Goal: Check status: Check status

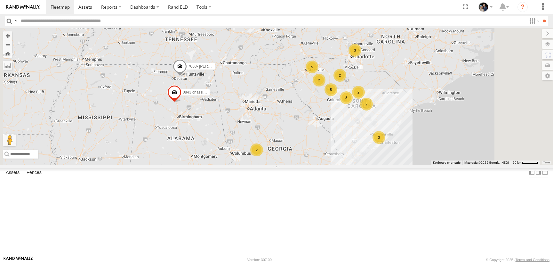
click at [0, 0] on div "8409- [PERSON_NAME]" at bounding box center [0, 0] width 0 height 0
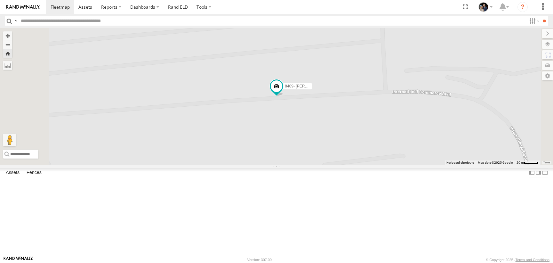
click at [0, 0] on link at bounding box center [0, 0] width 0 height 0
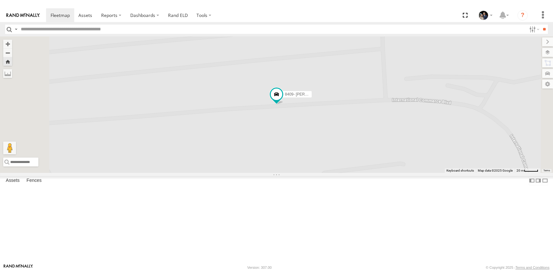
scroll to position [177, 0]
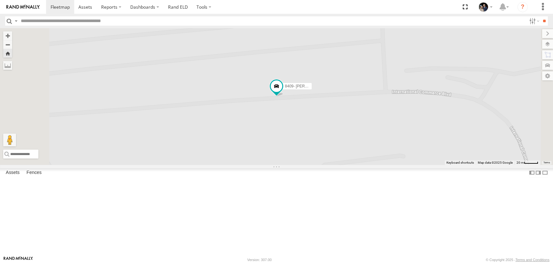
click at [0, 0] on link at bounding box center [0, 0] width 0 height 0
